Goal: Information Seeking & Learning: Learn about a topic

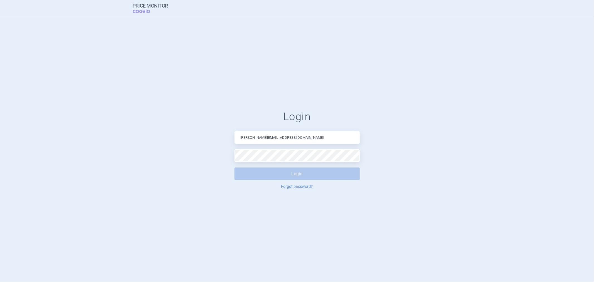
type input "[PERSON_NAME][EMAIL_ADDRESS][DOMAIN_NAME]"
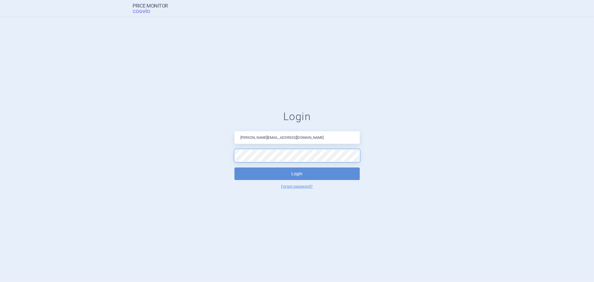
click at [235, 167] on button "Login" at bounding box center [297, 173] width 125 height 13
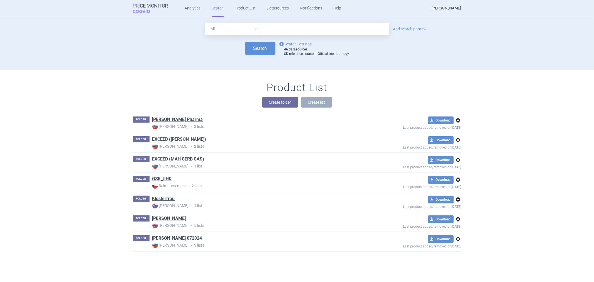
click at [270, 27] on input "text" at bounding box center [325, 29] width 129 height 13
type input "[MEDICAL_DATA]"
click at [245, 42] on button "Search" at bounding box center [260, 48] width 30 height 13
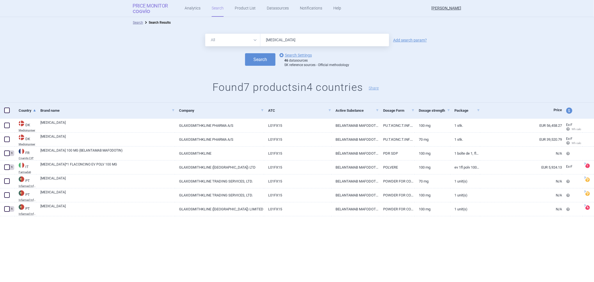
click at [141, 8] on strong "Price Monitor" at bounding box center [150, 6] width 35 height 6
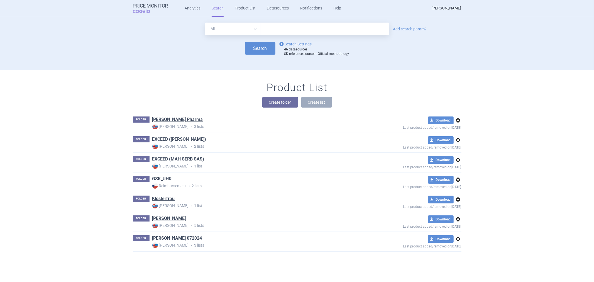
click at [152, 177] on link "GSK_UHR" at bounding box center [162, 179] width 20 height 6
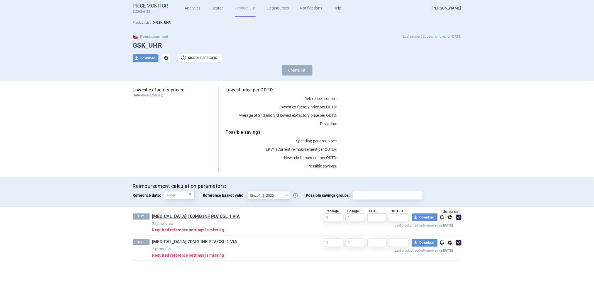
click at [177, 241] on link "[MEDICAL_DATA] 70MG INF PLV CSL 1 VIA" at bounding box center [194, 242] width 85 height 6
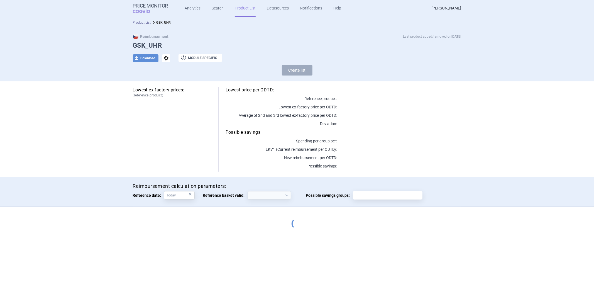
select select "[DATE]"
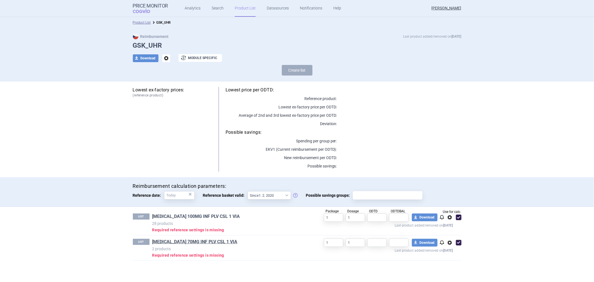
click at [193, 218] on link "[MEDICAL_DATA] 100MG INF PLV CSL 1 VIA" at bounding box center [196, 216] width 88 height 6
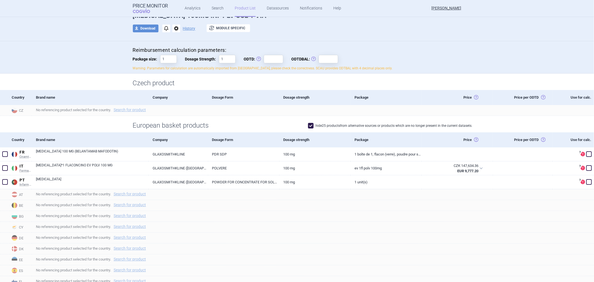
scroll to position [31, 0]
click at [145, 5] on strong "Price Monitor" at bounding box center [150, 6] width 35 height 6
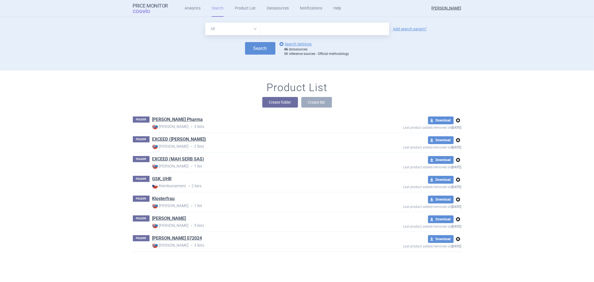
click at [288, 31] on input "text" at bounding box center [325, 29] width 129 height 13
type input "[MEDICAL_DATA]"
click at [257, 50] on button "Search" at bounding box center [260, 48] width 30 height 13
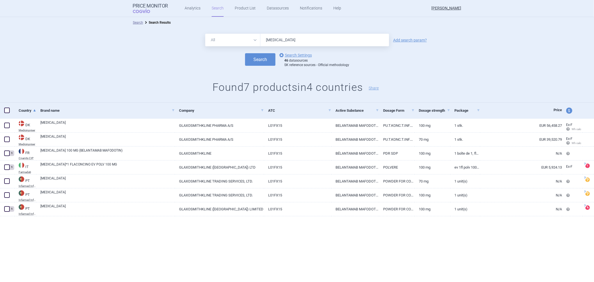
click at [569, 111] on span "price and currency" at bounding box center [569, 111] width 6 height 6
select select "ex-factory"
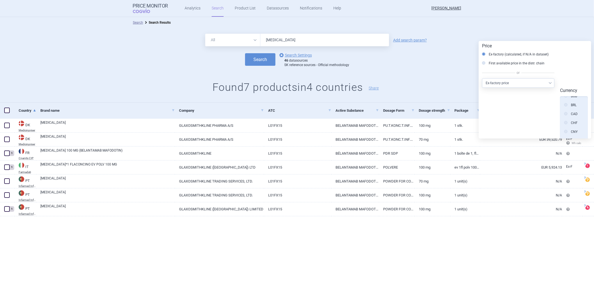
scroll to position [62, 0]
click at [575, 136] on label "CZK" at bounding box center [570, 139] width 13 height 6
click at [570, 136] on input "CZK" at bounding box center [568, 139] width 6 height 6
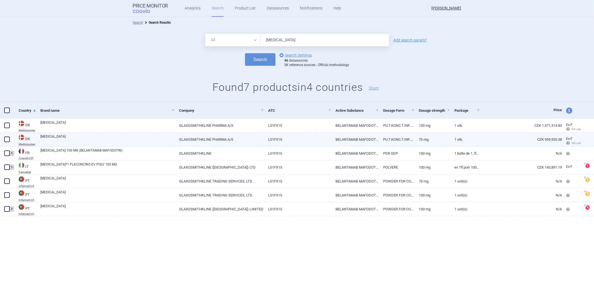
click at [588, 138] on div at bounding box center [588, 140] width 11 height 14
click at [509, 138] on link "CZK 959,920.38" at bounding box center [521, 140] width 82 height 14
select select "CZK"
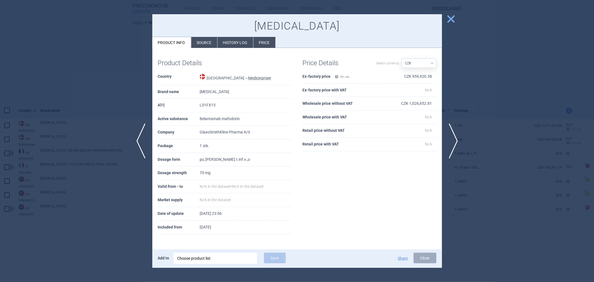
click at [452, 18] on span "close" at bounding box center [451, 19] width 10 height 10
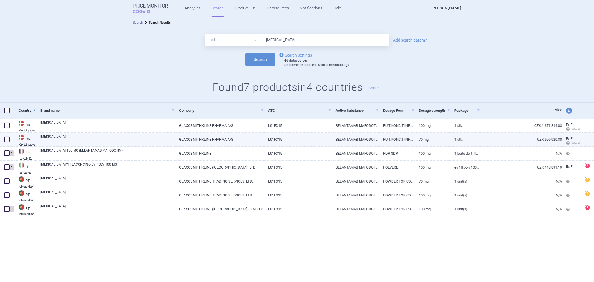
click at [4, 138] on span at bounding box center [7, 140] width 6 height 6
checkbox input "true"
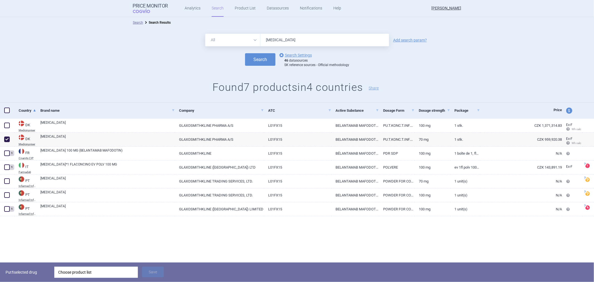
click at [109, 275] on div "Choose product list" at bounding box center [96, 272] width 76 height 11
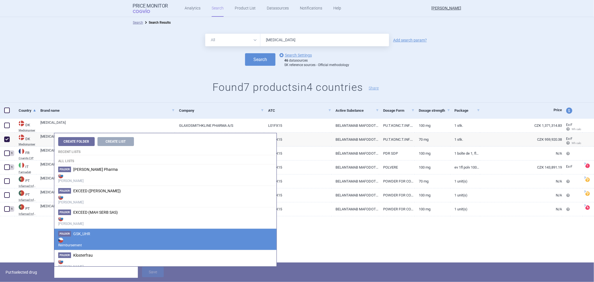
click at [91, 238] on strong "Reimbursement" at bounding box center [165, 242] width 215 height 11
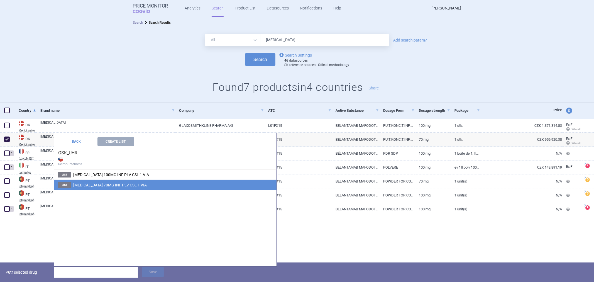
click at [109, 185] on span "[MEDICAL_DATA] 70MG INF PLV CSL 1 VIA" at bounding box center [110, 185] width 74 height 4
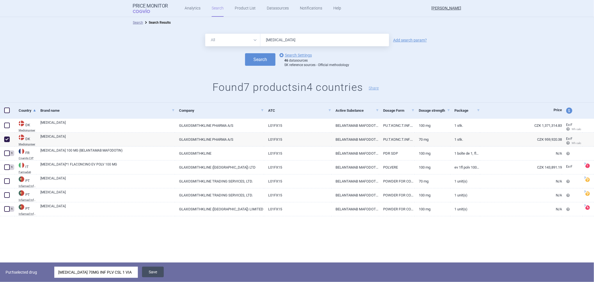
click at [151, 273] on button "Save" at bounding box center [153, 272] width 22 height 11
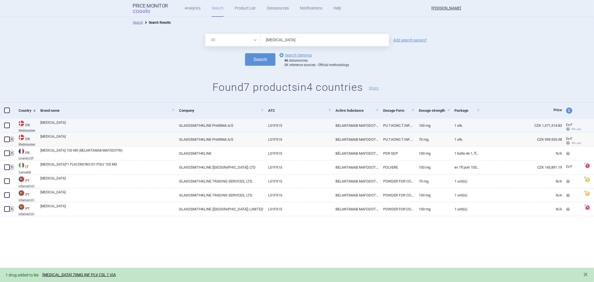
click at [6, 124] on span at bounding box center [7, 126] width 6 height 6
checkbox input "true"
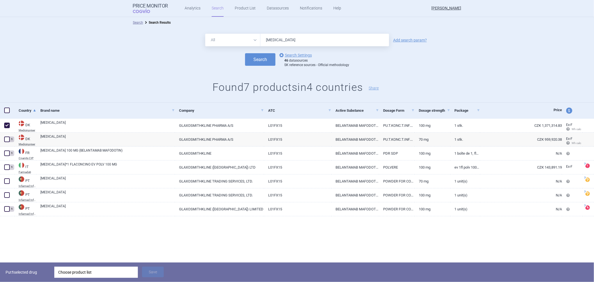
click at [112, 272] on div "Choose product list" at bounding box center [96, 272] width 76 height 11
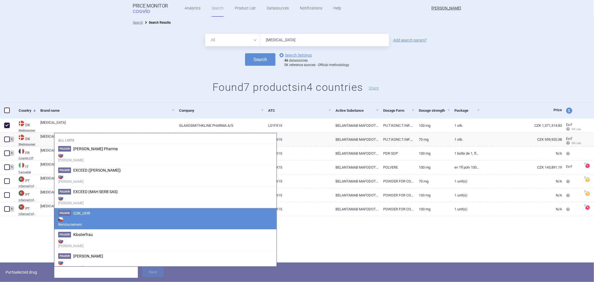
scroll to position [31, 0]
click at [119, 220] on strong "Reimbursement" at bounding box center [165, 221] width 215 height 11
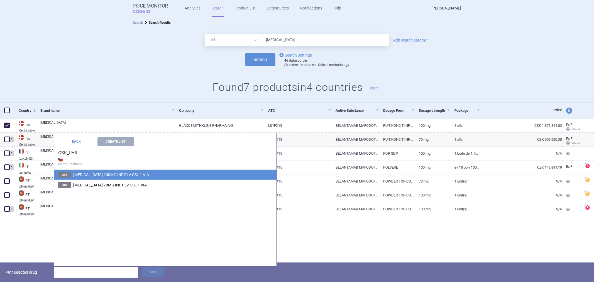
click at [88, 175] on span "[MEDICAL_DATA] 100MG INF PLV CSL 1 VIA" at bounding box center [111, 174] width 76 height 4
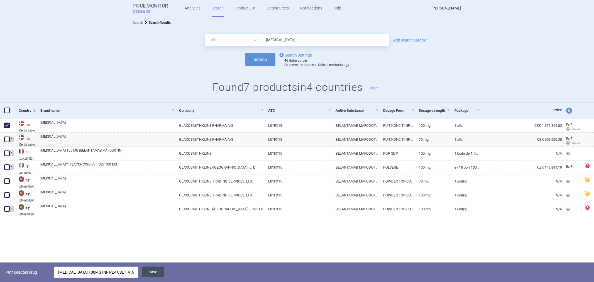
click at [148, 269] on button "Save" at bounding box center [153, 272] width 22 height 11
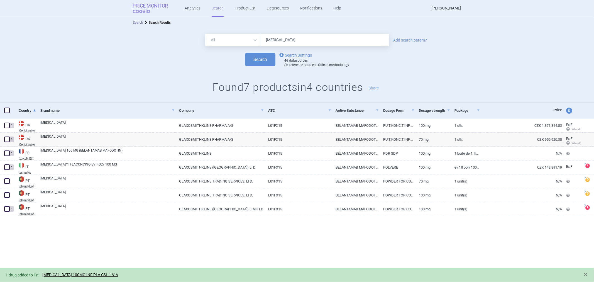
click at [143, 6] on strong "Price Monitor" at bounding box center [150, 6] width 35 height 6
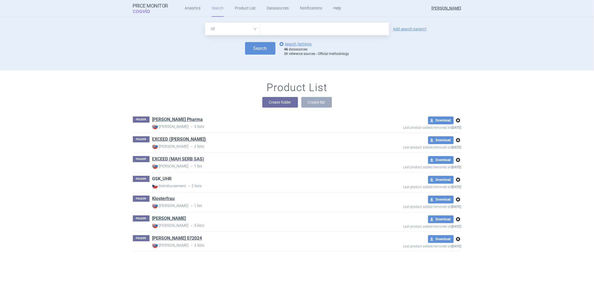
click at [164, 181] on link "GSK_UHR" at bounding box center [162, 179] width 20 height 6
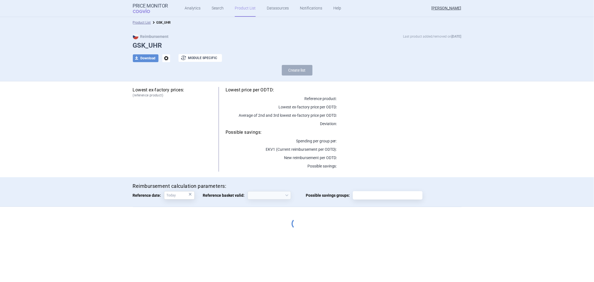
select select "[DATE]"
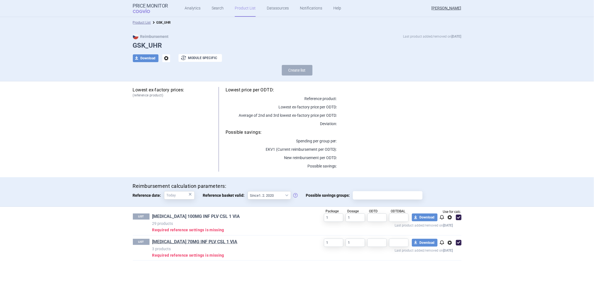
click at [199, 215] on link "[MEDICAL_DATA] 100MG INF PLV CSL 1 VIA" at bounding box center [196, 216] width 88 height 6
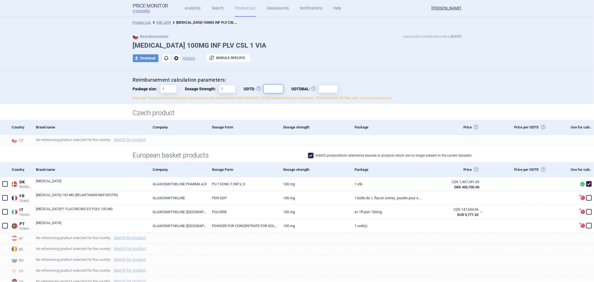
click at [273, 89] on input "ODTD: Obvyklá Denní Terapeutická Dávka" at bounding box center [274, 89] width 20 height 8
click at [328, 90] on input "ODTDBAL: Obvyklá Denní Terapeutická Dávka Balení" at bounding box center [329, 89] width 20 height 8
type input "1"
click at [372, 88] on div "Reimbursement calculation parameters: Package size: 1 Dosage Strength: 1 ODTD: …" at bounding box center [297, 89] width 329 height 24
click at [324, 90] on input "1" at bounding box center [329, 89] width 20 height 8
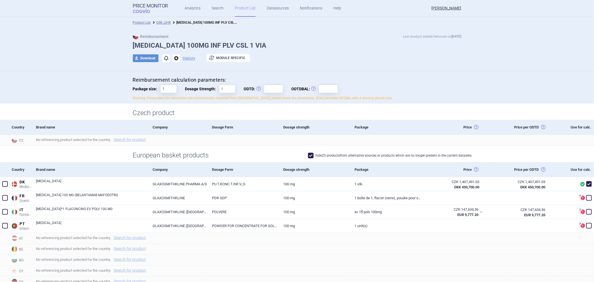
click at [362, 79] on h4 "Reimbursement calculation parameters:" at bounding box center [297, 80] width 329 height 7
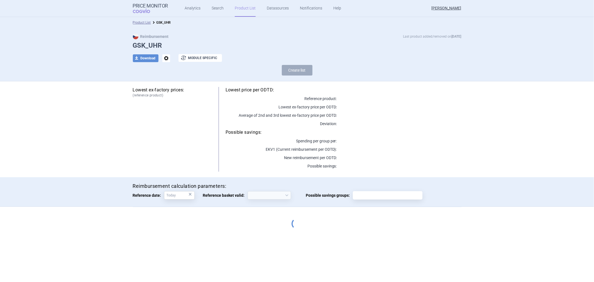
select select "[DATE]"
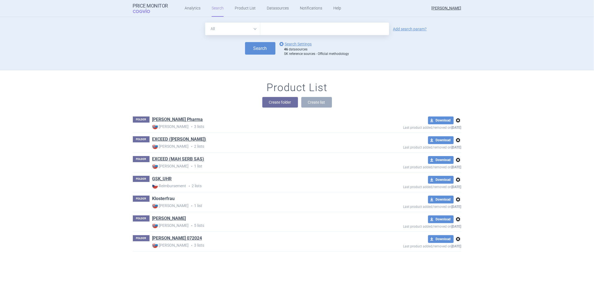
click at [162, 198] on link "Klosterfrau" at bounding box center [163, 199] width 23 height 6
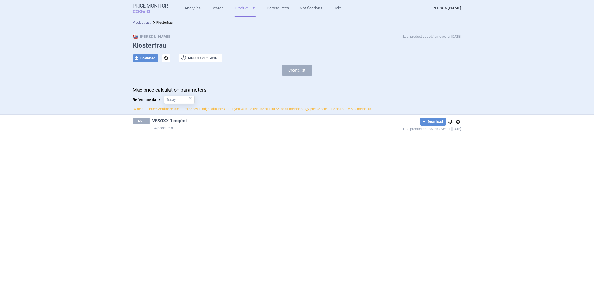
click at [168, 120] on link "VESOXX 1 mg/ml" at bounding box center [169, 121] width 35 height 6
